Goal: Task Accomplishment & Management: Manage account settings

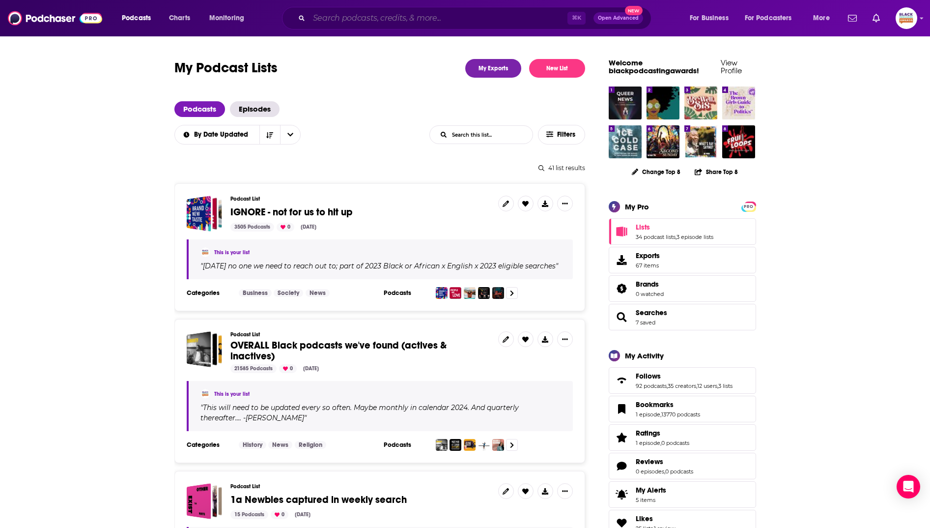
click at [409, 14] on input "Search podcasts, credits, & more..." at bounding box center [438, 18] width 258 height 16
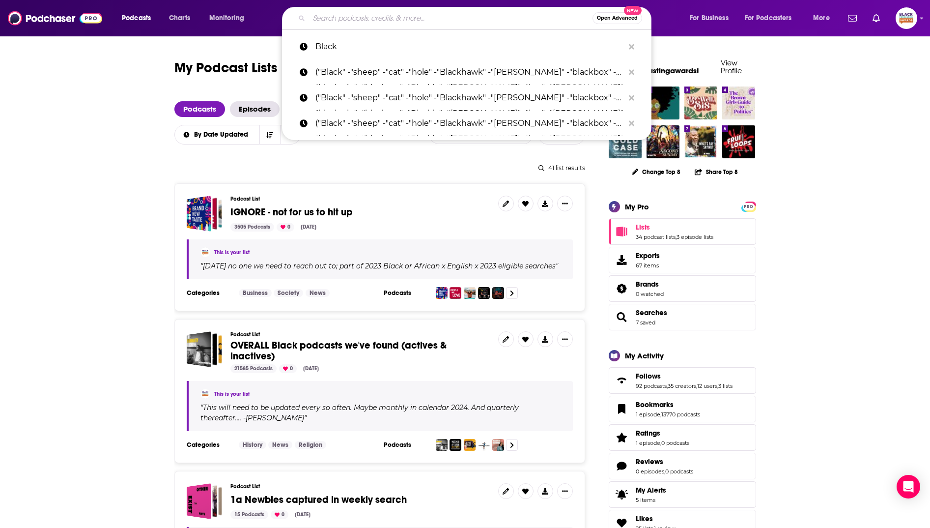
paste input "The Practice of a Hoodoo Baptist."
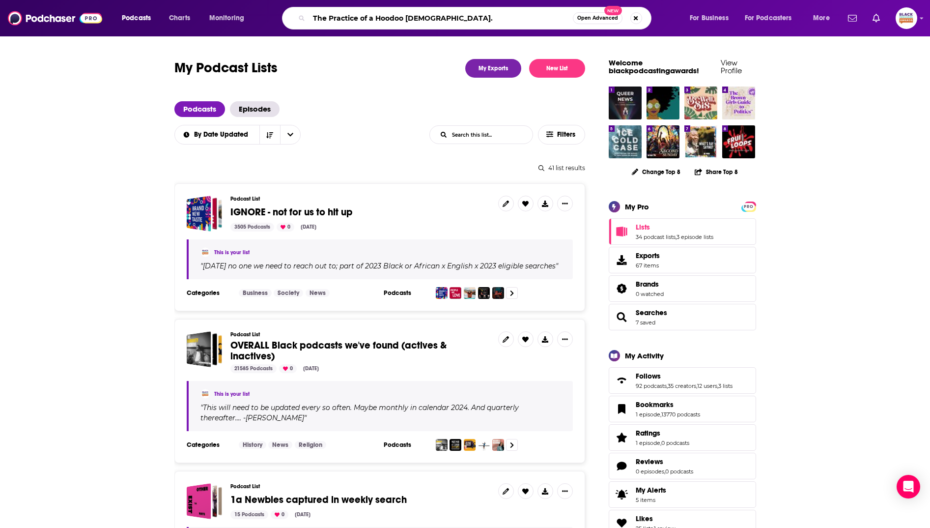
type input "The Practice of a Hoodoo Baptist"
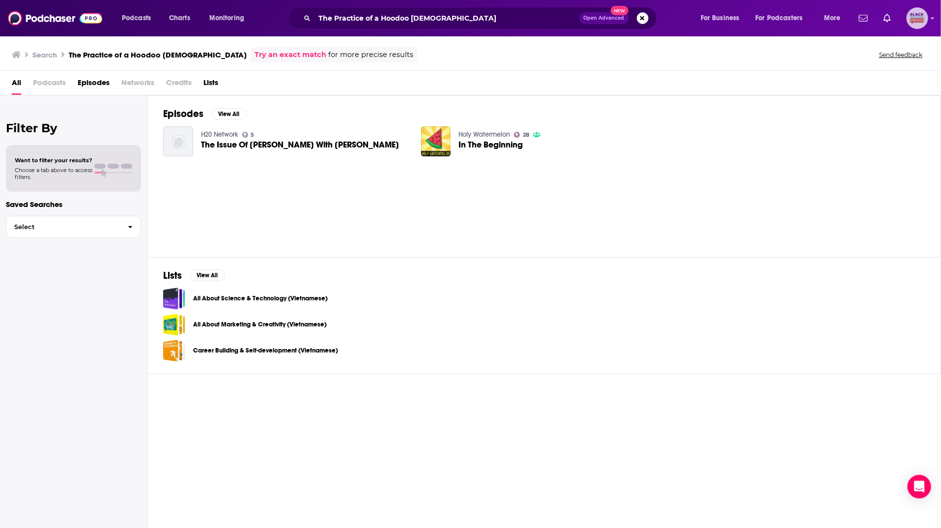
click at [620, 17] on icon "Show profile menu" at bounding box center [933, 18] width 4 height 6
click at [620, 137] on span "Add a Podcast" at bounding box center [877, 139] width 43 height 7
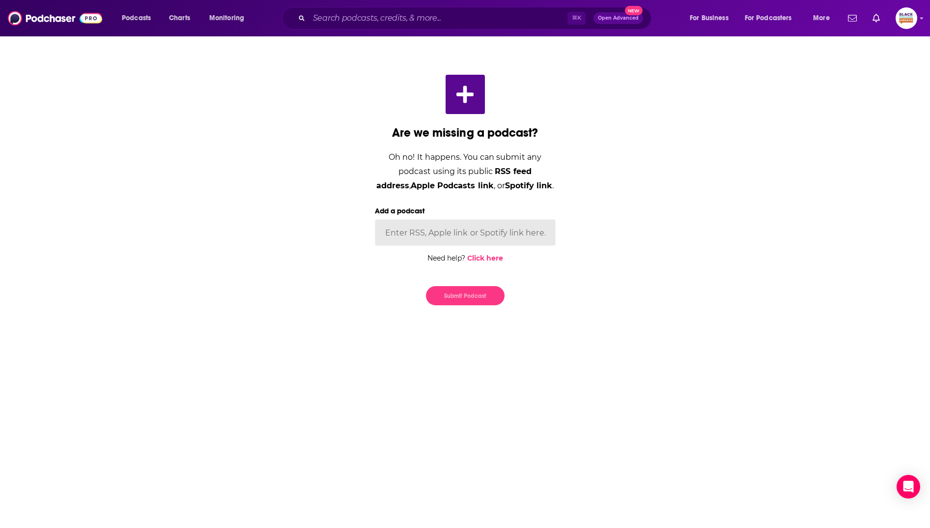
click at [469, 229] on input "Add a podcast" at bounding box center [465, 232] width 181 height 27
paste input "https://open.spotify.com/show/54zWQHEz0CDmMJQIINCeGQ"
type input "https://open.spotify.com/show/54zWQHEz0CDmMJQIINCeGQ"
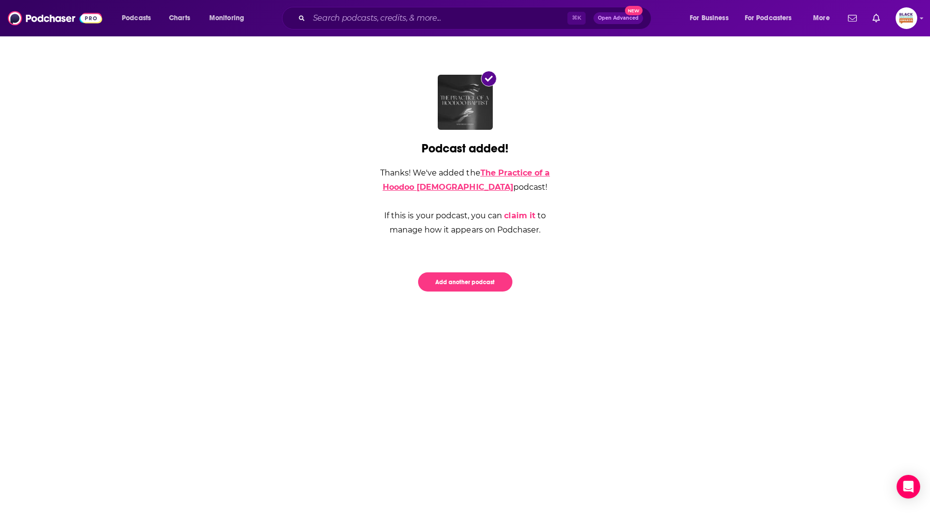
click at [452, 188] on link "The Practice of a Hoodoo Baptist" at bounding box center [466, 180] width 167 height 24
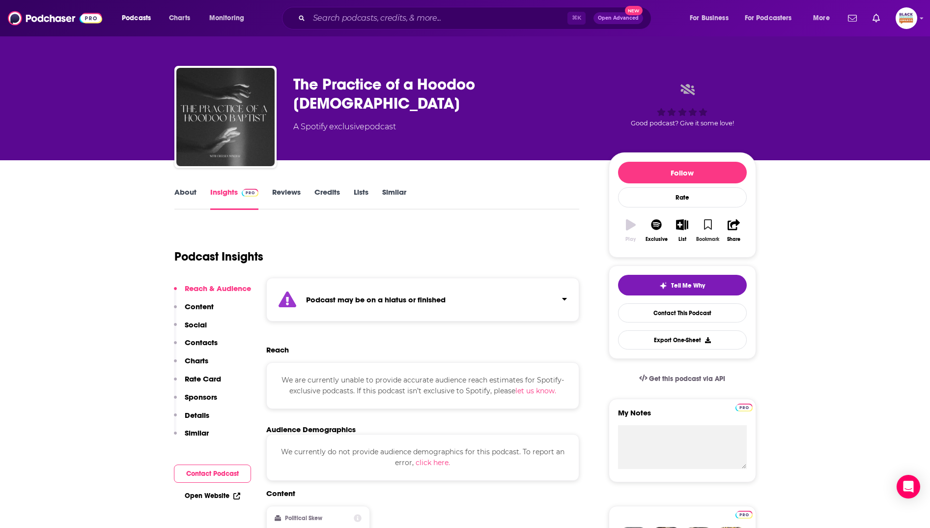
drag, startPoint x: 714, startPoint y: 228, endPoint x: 689, endPoint y: 229, distance: 24.6
click at [620, 228] on button "Bookmark" at bounding box center [708, 230] width 26 height 35
click at [620, 228] on button "List" at bounding box center [682, 230] width 26 height 35
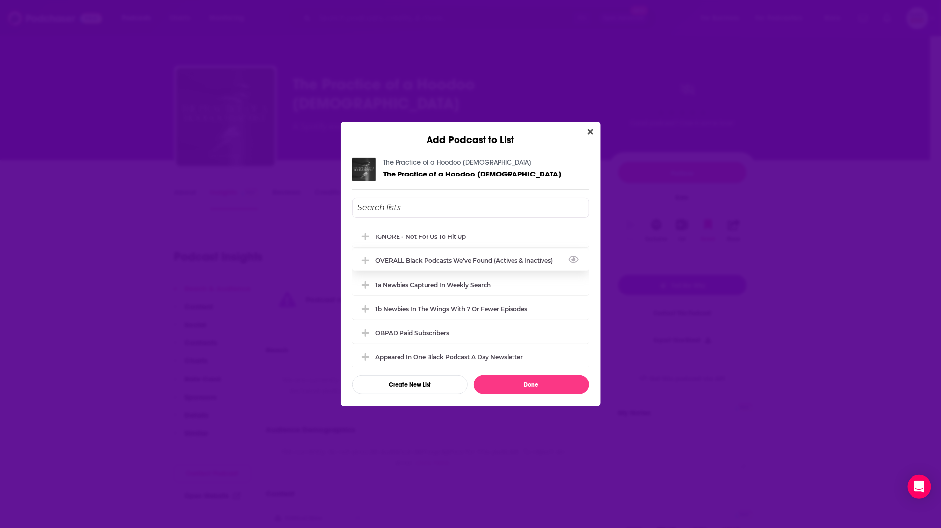
click at [434, 260] on div "OVERALL Black podcasts we've found (actives & inactives)" at bounding box center [467, 259] width 183 height 7
click at [421, 286] on div "1a Newbies captured in weekly search" at bounding box center [436, 284] width 121 height 7
click at [532, 351] on div "The Practice of a Hoodoo Baptist The Practice of a Hoodoo Baptist IGNORE - not …" at bounding box center [471, 276] width 260 height 260
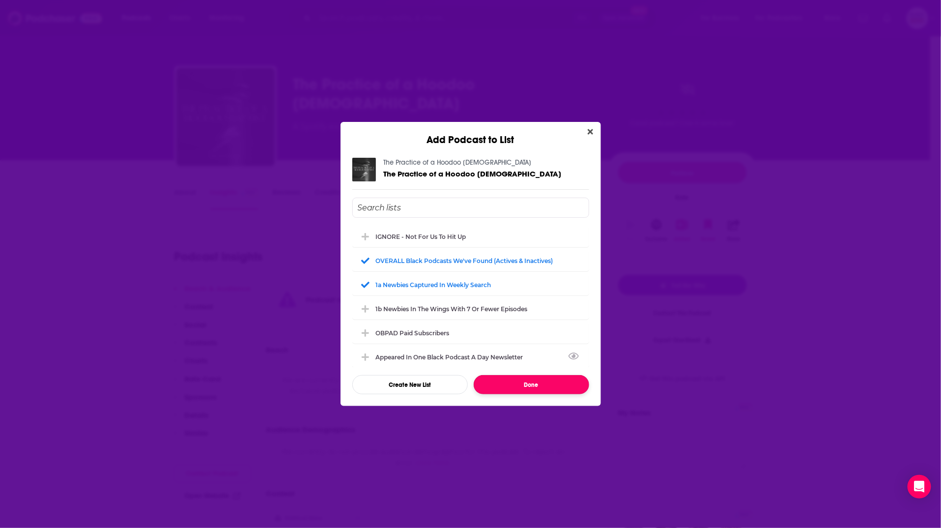
click at [532, 351] on button "Done" at bounding box center [531, 384] width 115 height 19
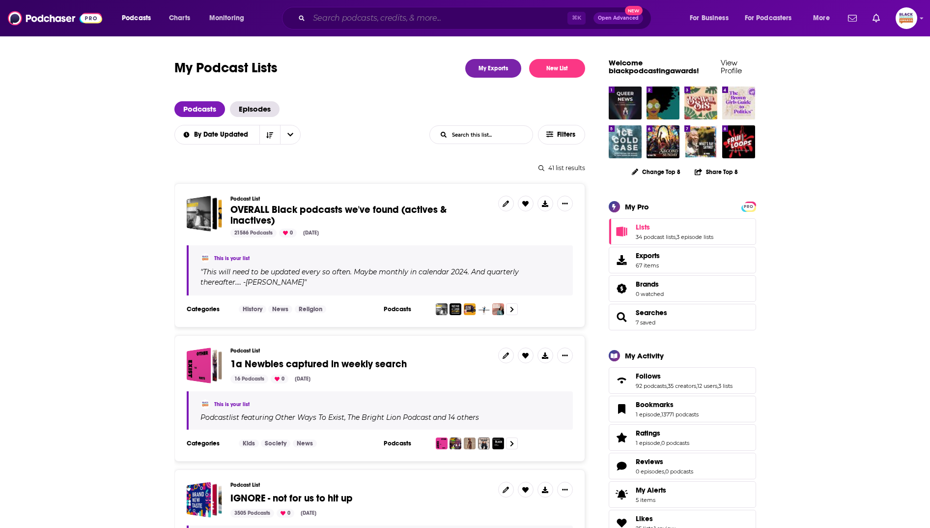
click at [372, 15] on input "Search podcasts, credits, & more..." at bounding box center [438, 18] width 258 height 16
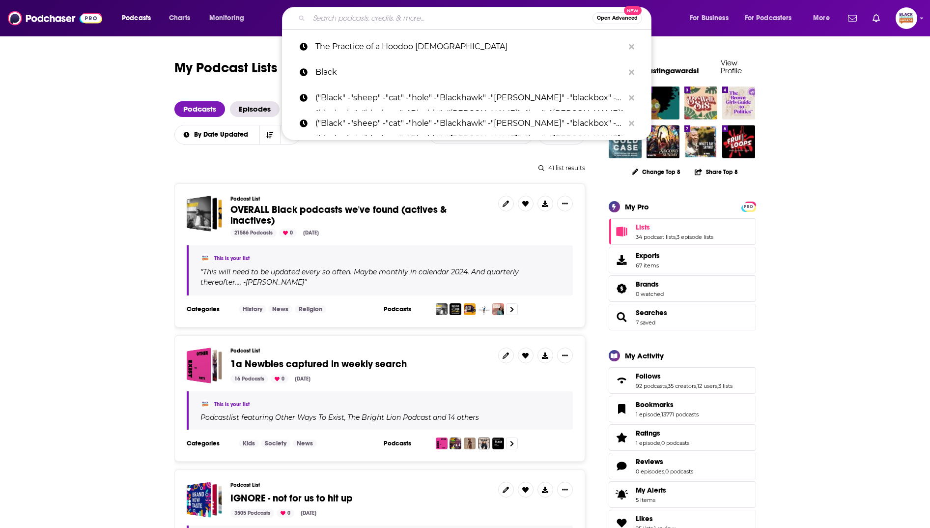
paste input "More Than A Title"
type input "More Than A Title"
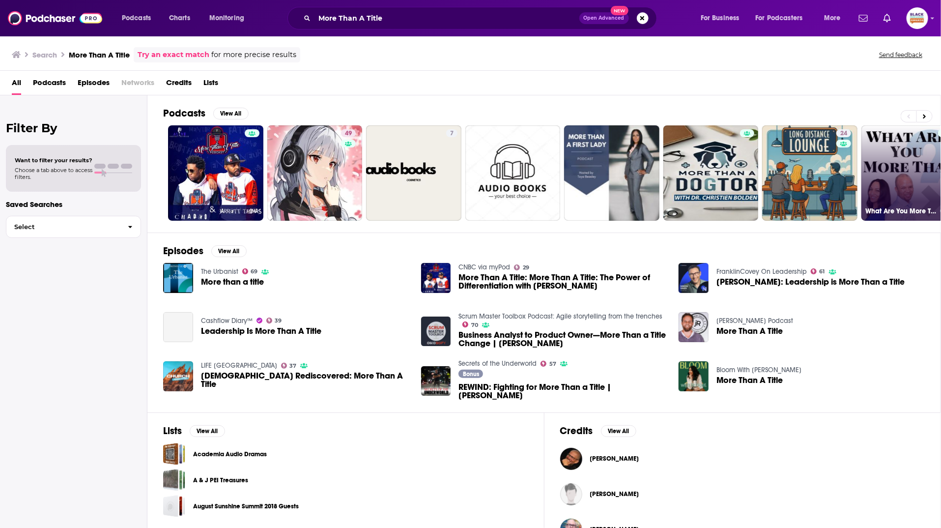
click at [875, 179] on link "What Are You More Than Podcast" at bounding box center [908, 172] width 95 height 95
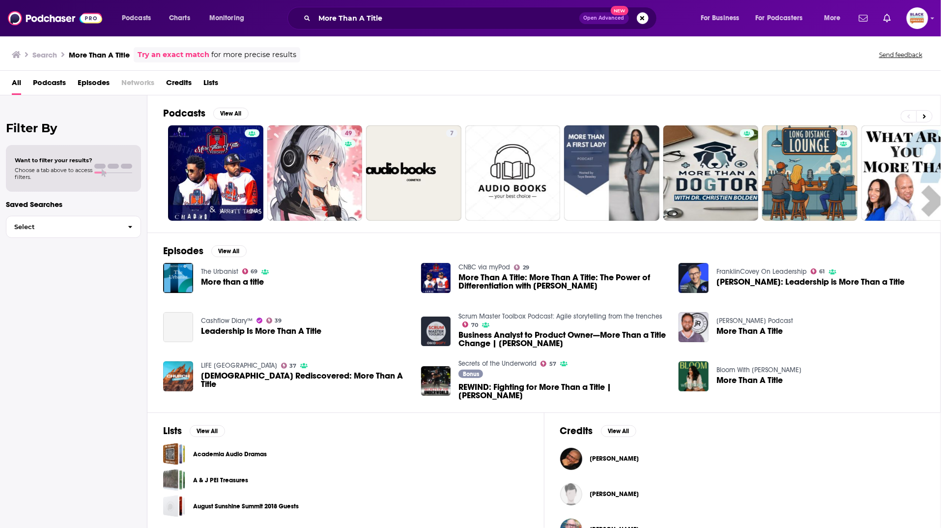
click at [186, 51] on link "Try an exact match" at bounding box center [174, 54] width 72 height 11
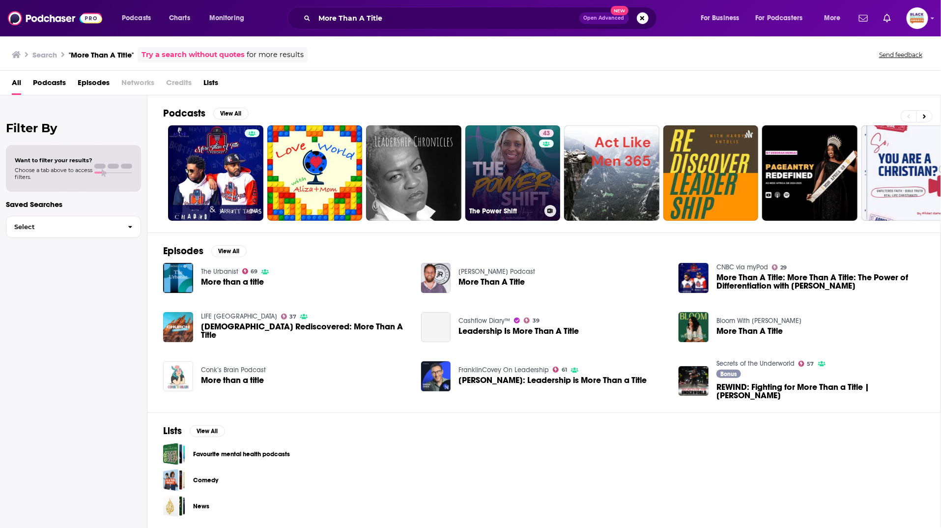
click at [506, 163] on link "43 The Power Shift" at bounding box center [512, 172] width 95 height 95
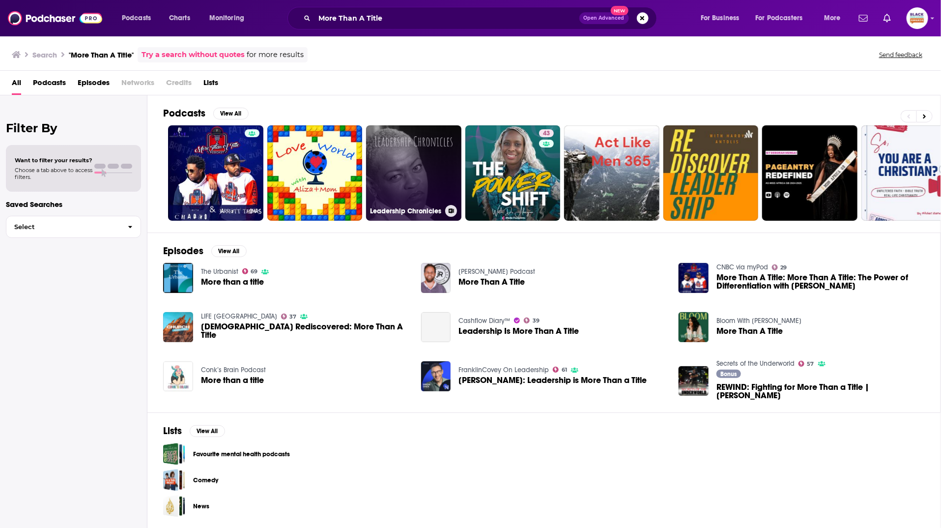
click at [421, 161] on link "Leadership Chronicles" at bounding box center [413, 172] width 95 height 95
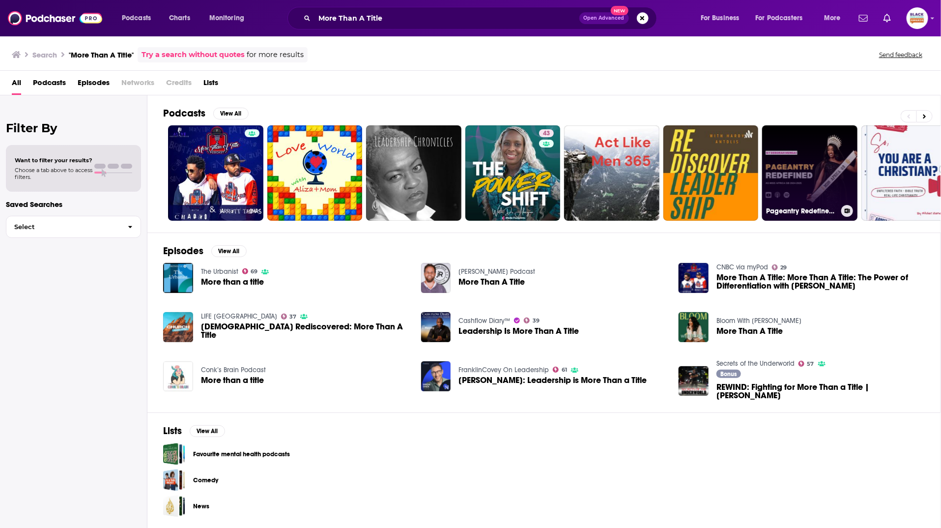
click at [817, 146] on link "Pageantry Redefined by Deborah Mungai" at bounding box center [809, 172] width 95 height 95
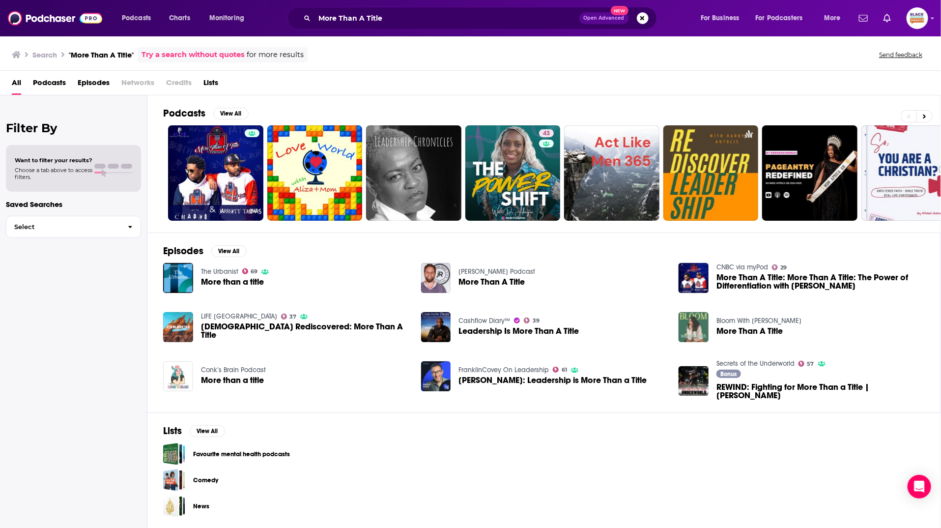
click at [696, 320] on img "More Than A Title" at bounding box center [694, 327] width 30 height 30
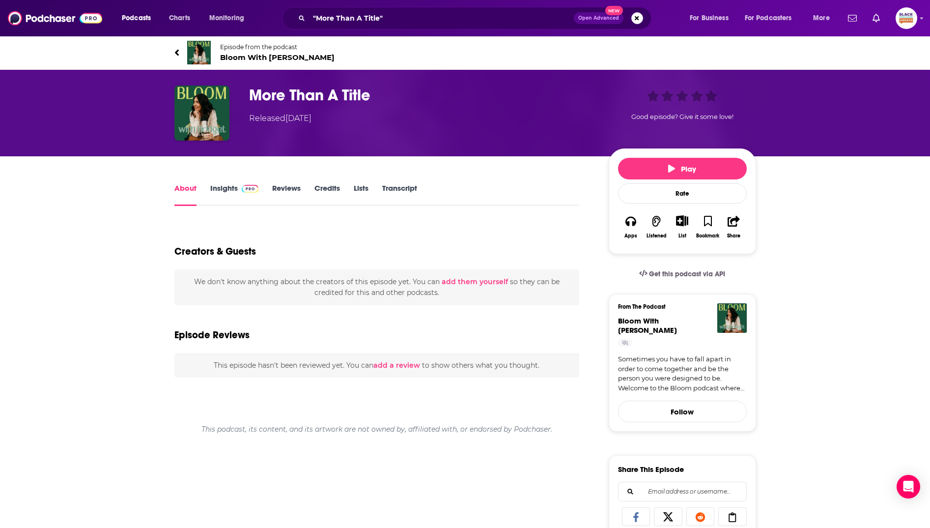
click at [202, 55] on img at bounding box center [199, 53] width 24 height 24
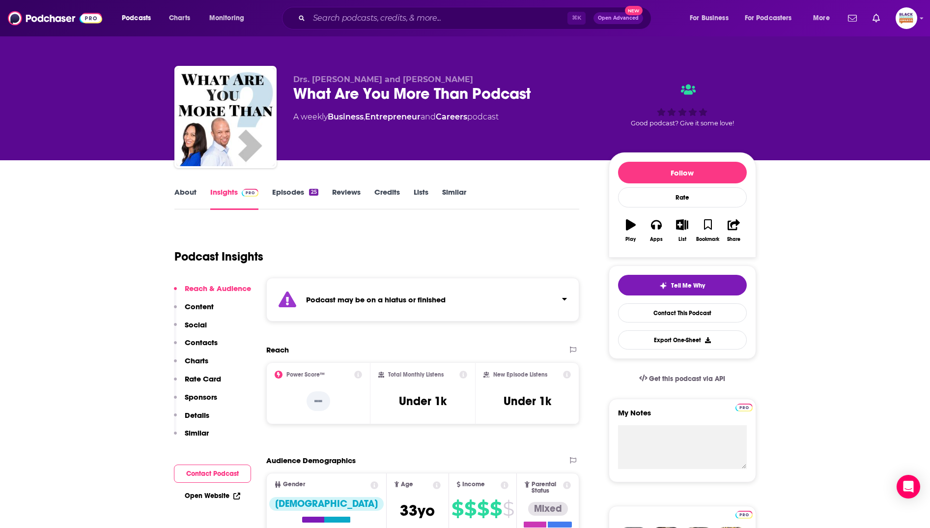
click at [500, 303] on div "Podcast may be on a hiatus or finished" at bounding box center [422, 300] width 313 height 44
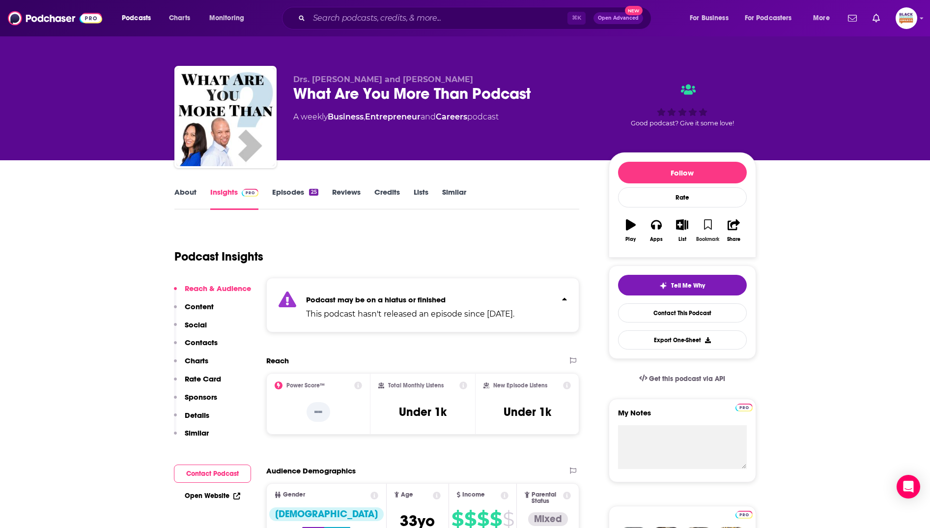
click at [703, 224] on button "Bookmark" at bounding box center [708, 230] width 26 height 35
click at [680, 230] on button "List" at bounding box center [682, 230] width 26 height 35
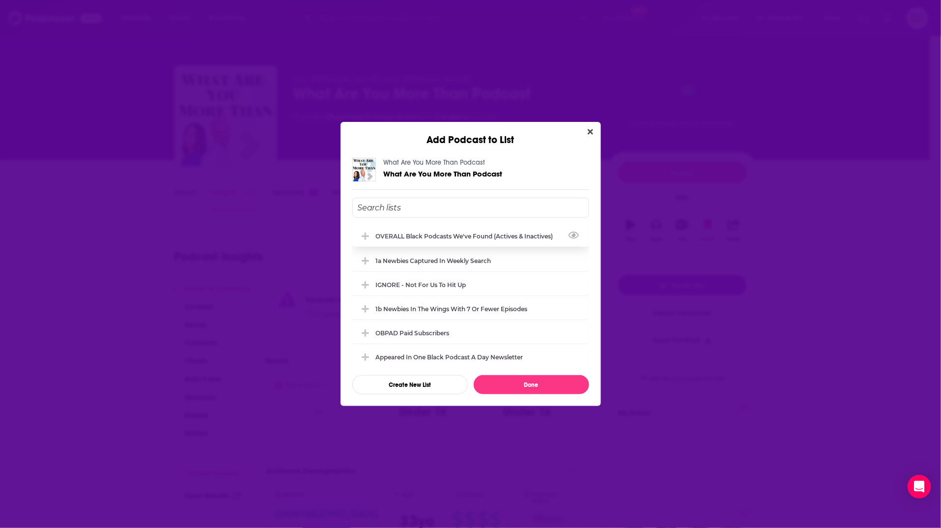
click at [474, 237] on div "OVERALL Black podcasts we've found (actives & inactives)" at bounding box center [467, 235] width 183 height 7
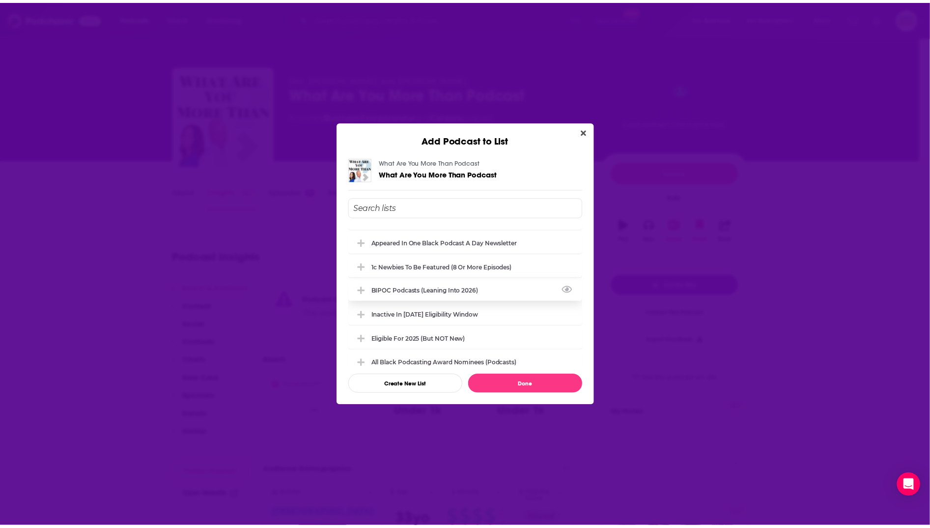
scroll to position [116, 0]
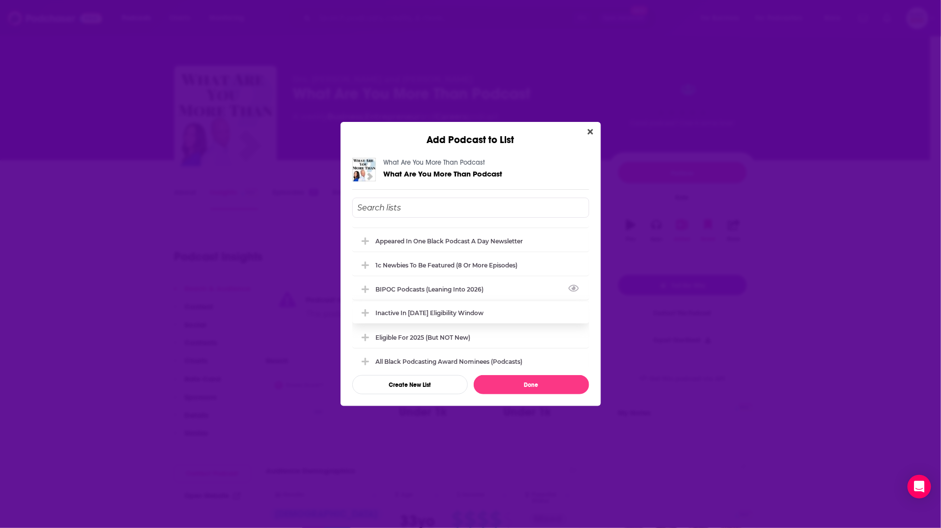
click at [462, 312] on div "Inactive in [DATE] eligibility window" at bounding box center [430, 312] width 108 height 7
click at [543, 383] on button "Done" at bounding box center [531, 384] width 115 height 19
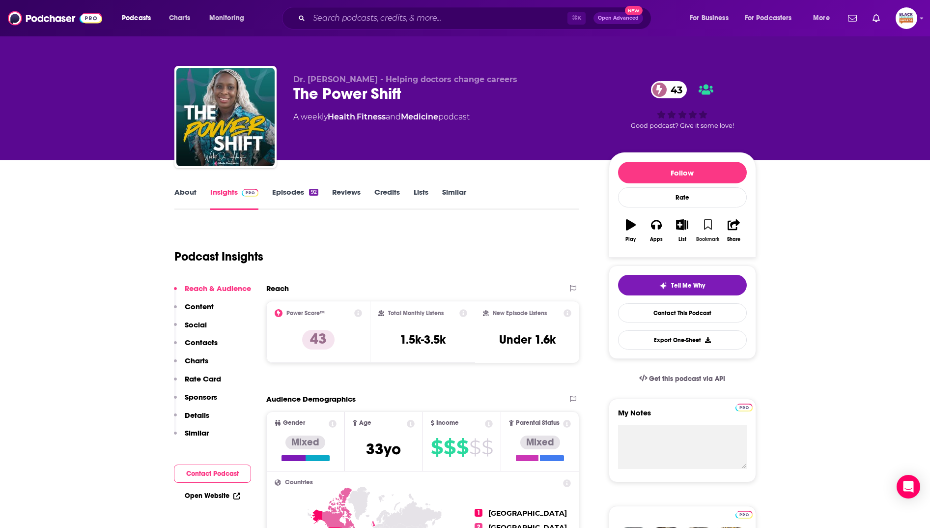
click at [705, 224] on icon "button" at bounding box center [708, 224] width 8 height 11
click at [683, 228] on icon "button" at bounding box center [682, 224] width 12 height 11
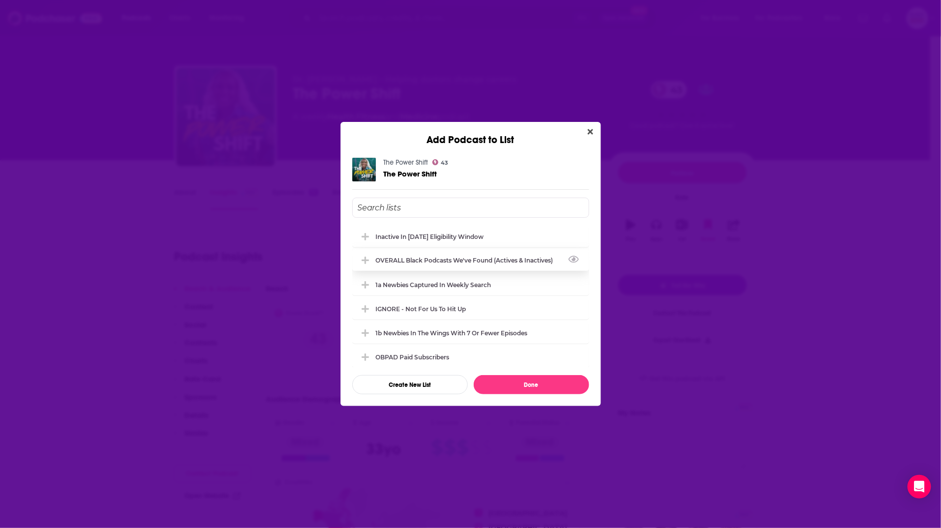
click at [455, 256] on div "OVERALL Black podcasts we've found (actives & inactives)" at bounding box center [470, 260] width 237 height 22
click at [449, 283] on div "1a Newbies captured in weekly search" at bounding box center [436, 284] width 121 height 7
click at [441, 199] on input "Add Podcast To List" at bounding box center [470, 208] width 237 height 20
click at [435, 254] on div "Eligible for 2025 (but NOT new)" at bounding box center [470, 260] width 237 height 22
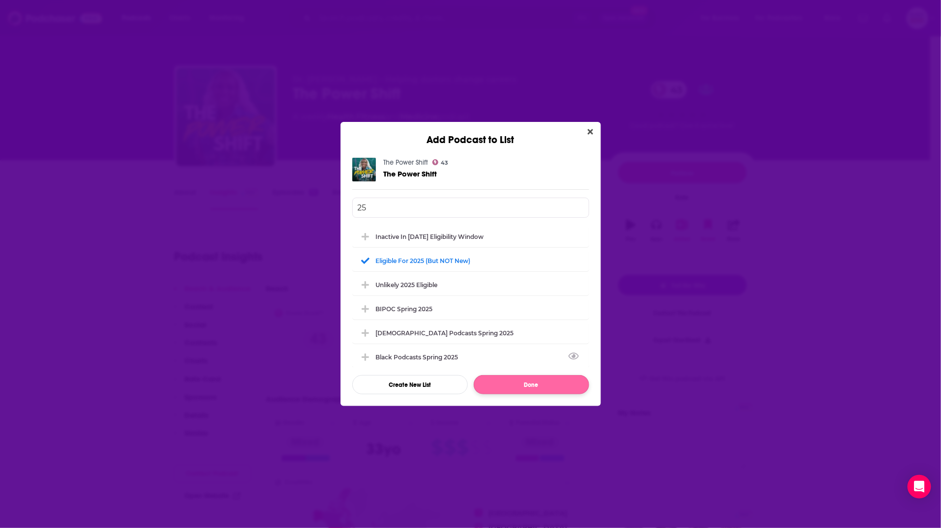
type input "25"
click at [529, 379] on button "Done" at bounding box center [531, 384] width 115 height 19
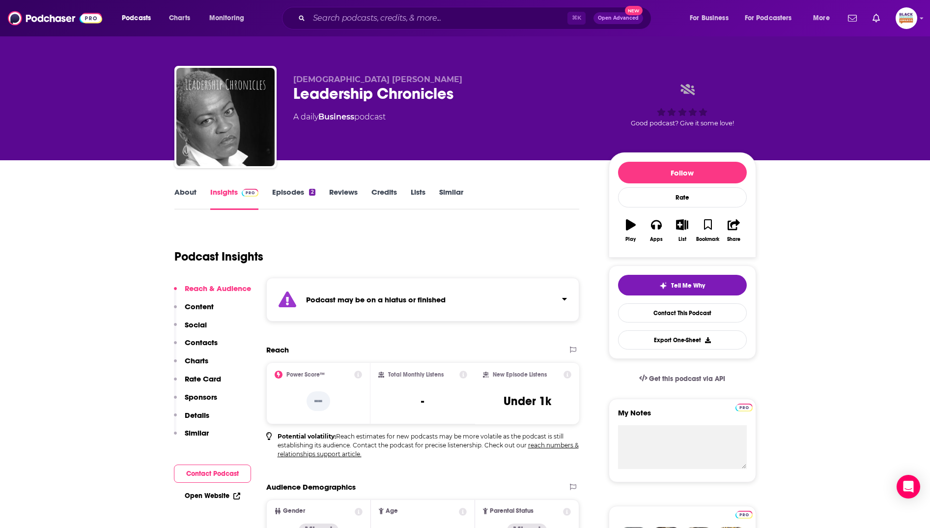
click at [502, 308] on div "Podcast may be on a hiatus or finished" at bounding box center [422, 300] width 313 height 44
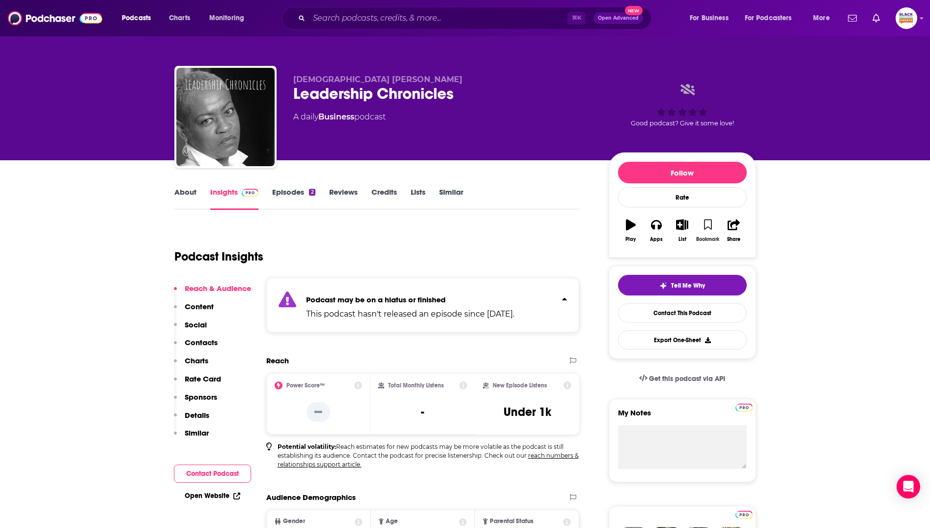
click at [705, 230] on button "Bookmark" at bounding box center [708, 230] width 26 height 35
click at [680, 226] on icon "button" at bounding box center [682, 224] width 12 height 11
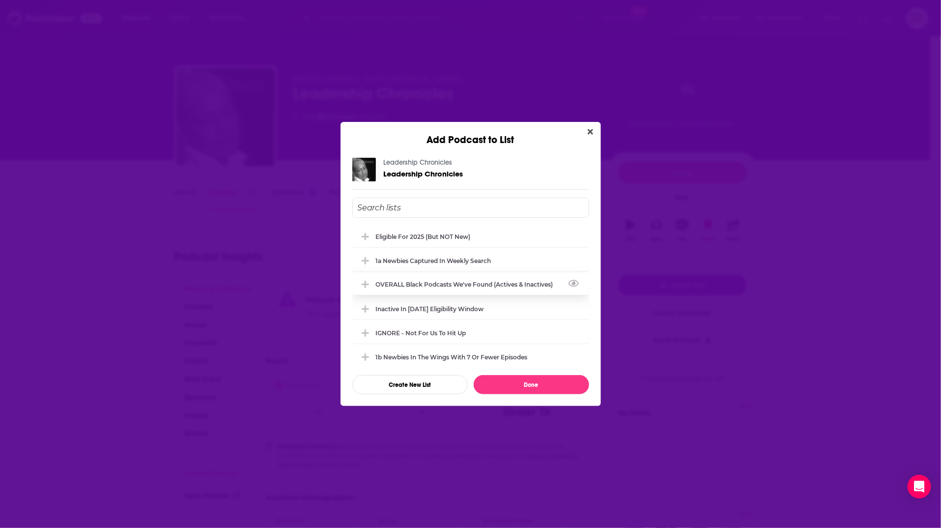
click at [464, 281] on div "OVERALL Black podcasts we've found (actives & inactives)" at bounding box center [467, 284] width 183 height 7
click at [457, 299] on div "Inactive in [DATE] eligibility window" at bounding box center [470, 308] width 237 height 22
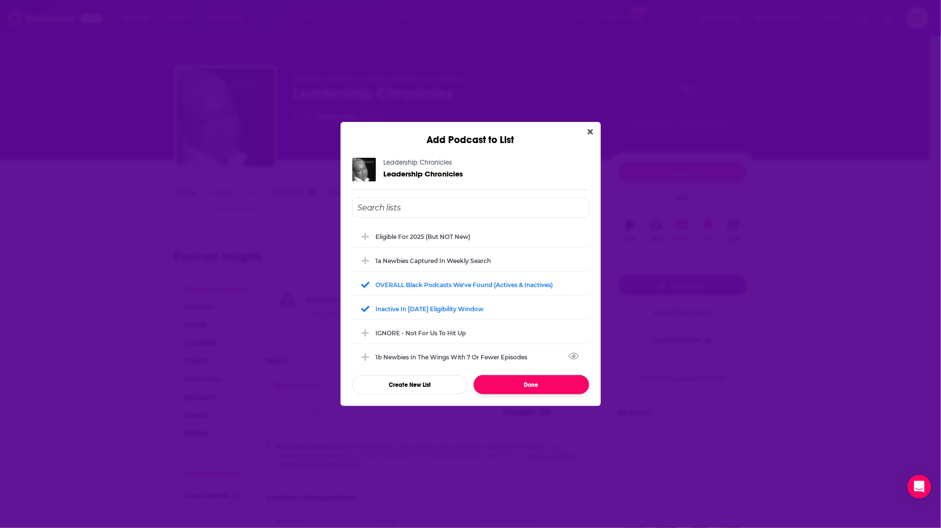
click at [531, 381] on button "Done" at bounding box center [531, 384] width 115 height 19
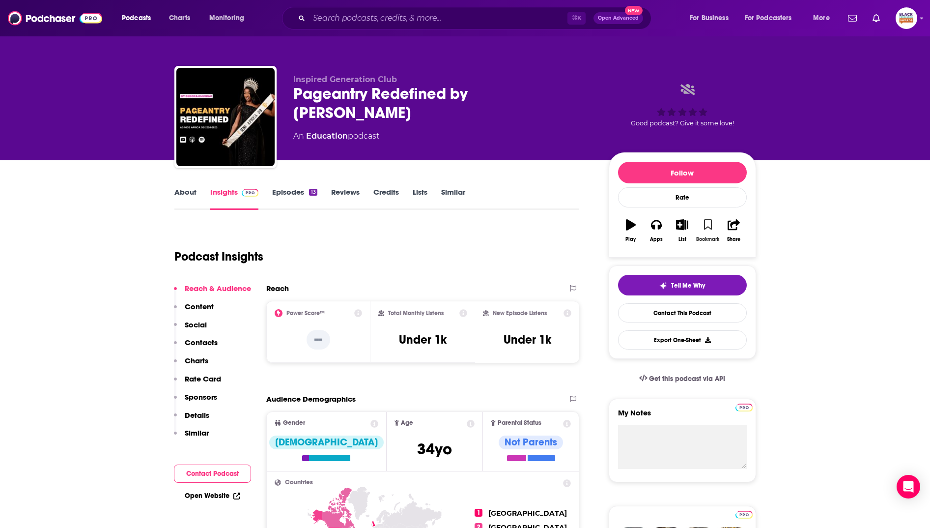
click at [711, 217] on button "Bookmark" at bounding box center [708, 230] width 26 height 35
click at [685, 225] on icon "button" at bounding box center [682, 224] width 12 height 11
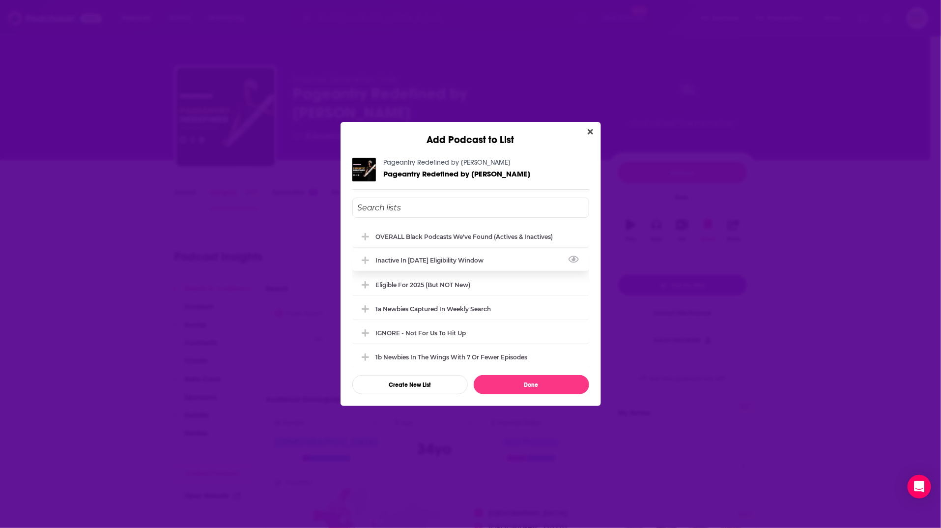
click at [444, 260] on div "Inactive in [DATE] eligibility window" at bounding box center [433, 259] width 114 height 7
click at [441, 237] on div "OVERALL Black podcasts we've found (actives & inactives)" at bounding box center [467, 235] width 183 height 7
click at [441, 262] on div "Inactive in [DATE] eligibility window" at bounding box center [433, 259] width 114 height 7
click at [441, 287] on div "Eligible for 2025 (but NOT new)" at bounding box center [470, 284] width 237 height 22
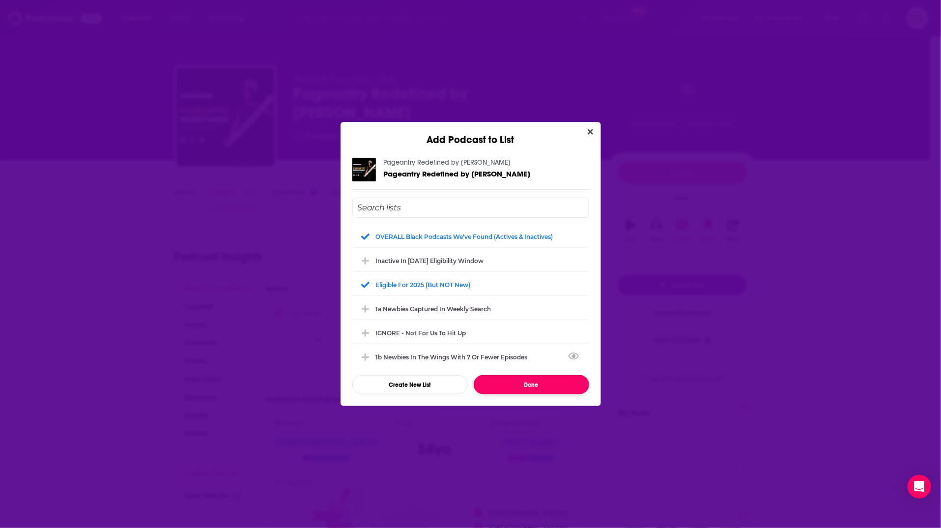
click at [512, 379] on button "Done" at bounding box center [531, 384] width 115 height 19
